Goal: Task Accomplishment & Management: Manage account settings

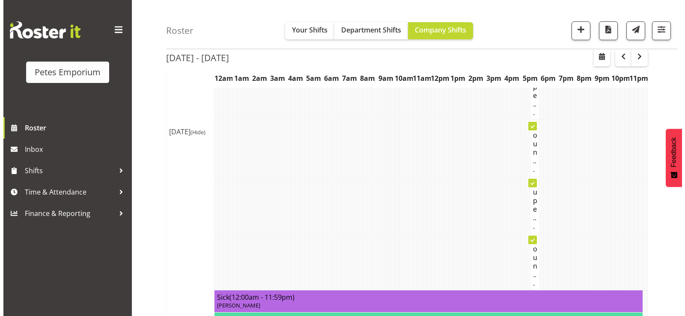
scroll to position [342, 0]
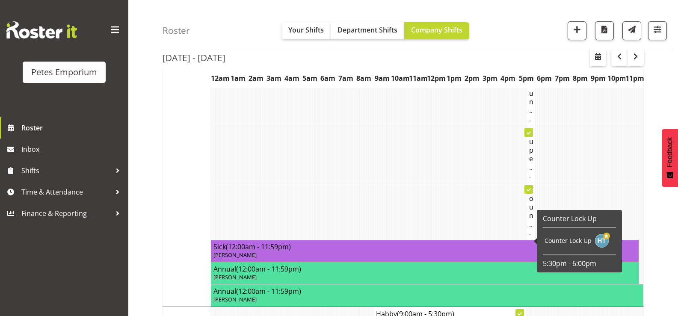
drag, startPoint x: 532, startPoint y: 236, endPoint x: 538, endPoint y: 236, distance: 6.0
click at [538, 236] on div "Counter Lock Up Counter Lock Up 5:30pm - 6:00pm" at bounding box center [579, 241] width 85 height 62
click at [532, 236] on h4 "Coun..." at bounding box center [530, 211] width 3 height 51
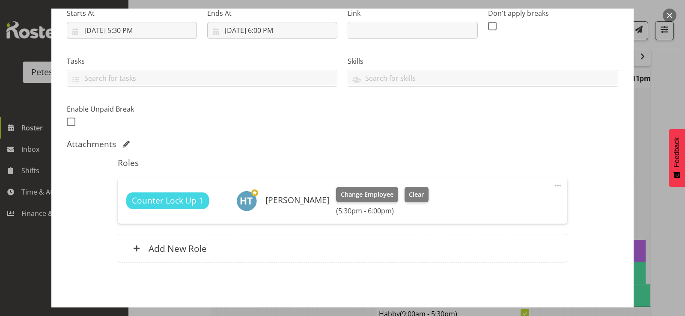
scroll to position [171, 0]
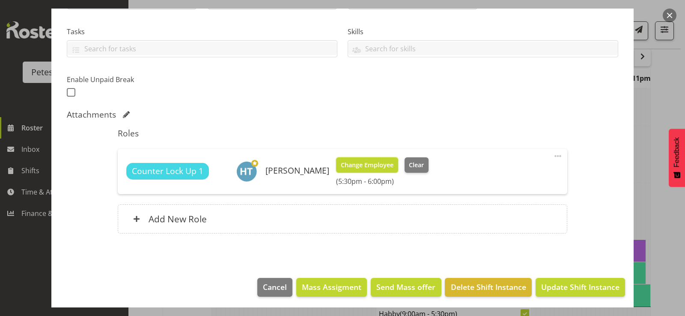
click at [369, 166] on span "Change Employee" at bounding box center [367, 164] width 53 height 9
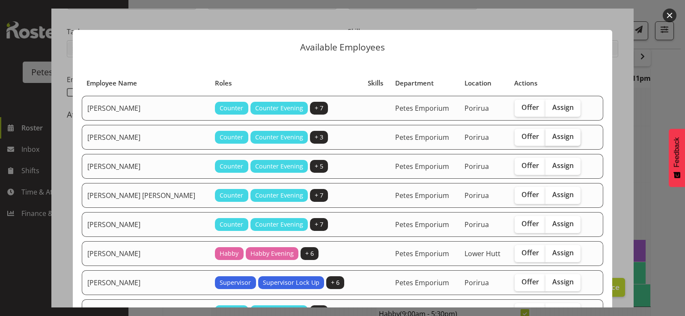
click at [558, 134] on span "Assign" at bounding box center [562, 136] width 21 height 9
click at [551, 134] on input "Assign" at bounding box center [548, 137] width 6 height 6
checkbox input "true"
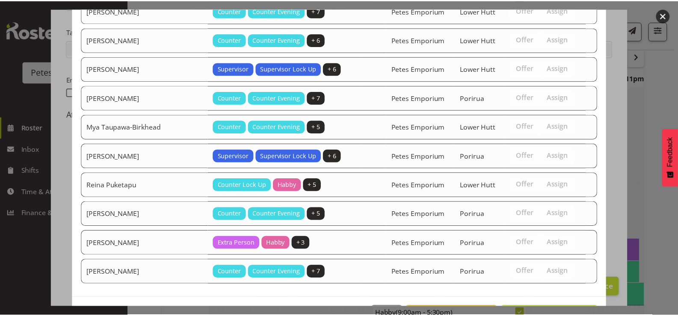
scroll to position [536, 0]
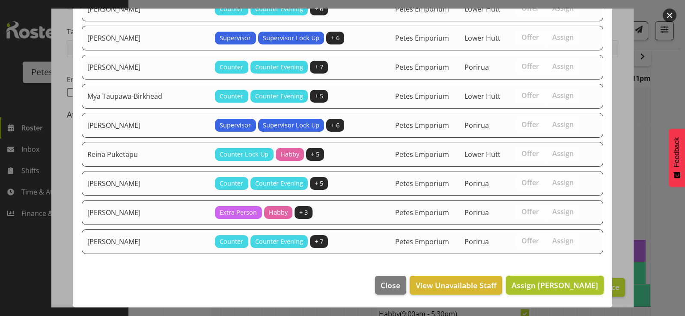
click at [529, 285] on span "Assign [PERSON_NAME]" at bounding box center [554, 285] width 86 height 10
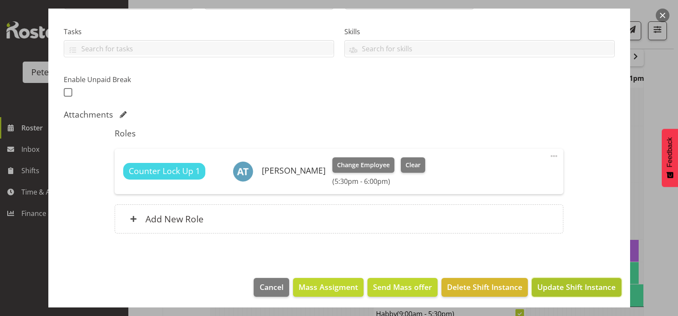
click at [573, 288] on span "Update Shift Instance" at bounding box center [576, 287] width 78 height 11
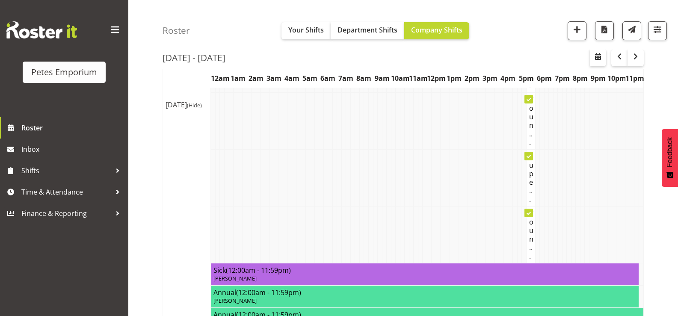
scroll to position [62, 0]
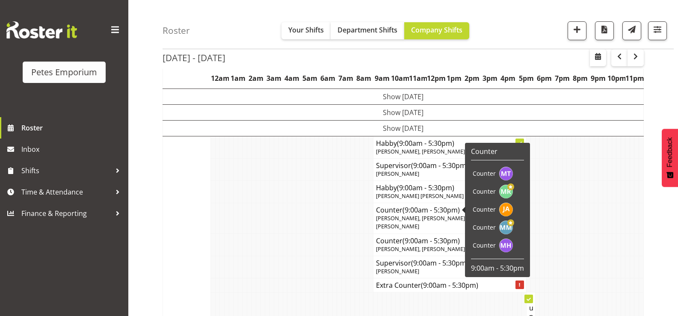
click at [281, 206] on td at bounding box center [281, 218] width 5 height 30
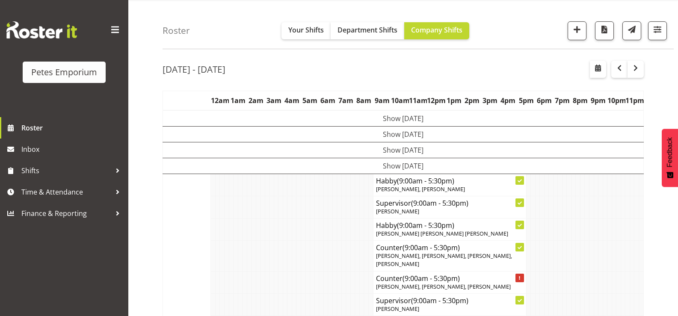
scroll to position [0, 0]
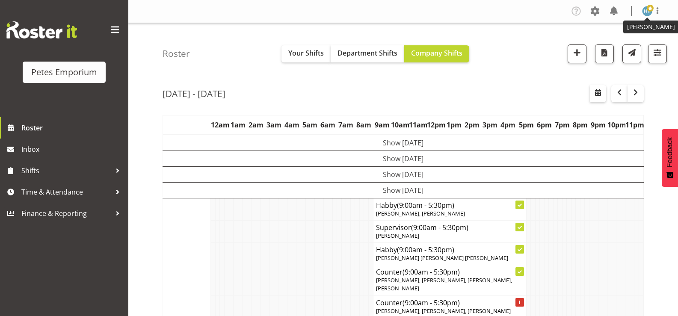
click at [645, 9] on img at bounding box center [647, 11] width 10 height 10
click at [603, 42] on link "Log Out" at bounding box center [622, 44] width 82 height 15
